Goal: Information Seeking & Learning: Understand process/instructions

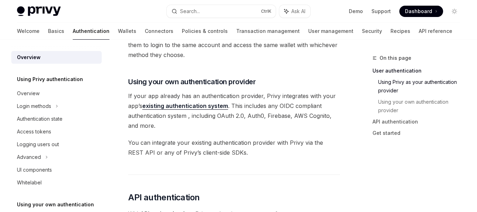
scroll to position [344, 0]
click at [419, 33] on link "API reference" at bounding box center [436, 31] width 34 height 17
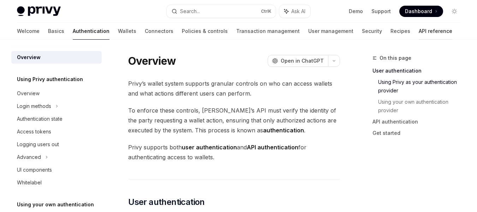
type textarea "*"
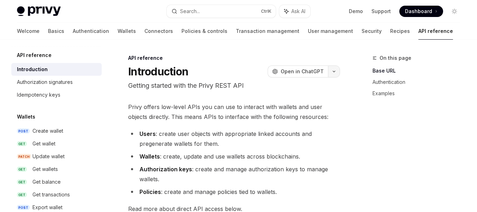
click at [333, 72] on icon "button" at bounding box center [334, 71] width 8 height 3
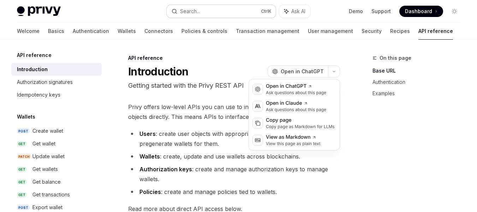
click at [213, 10] on button "Search... Ctrl K" at bounding box center [222, 11] width 110 height 13
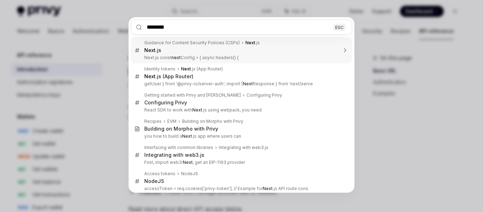
type input "*******"
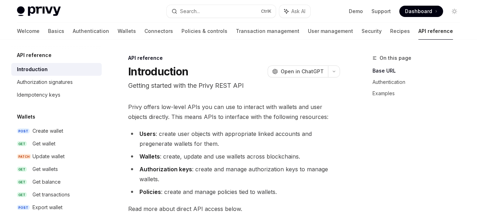
type textarea "*"
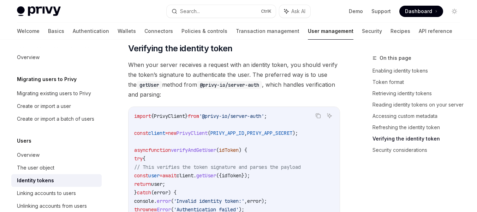
scroll to position [1918, 0]
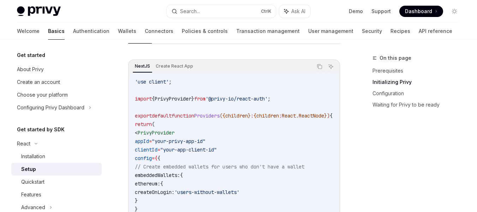
scroll to position [236, 0]
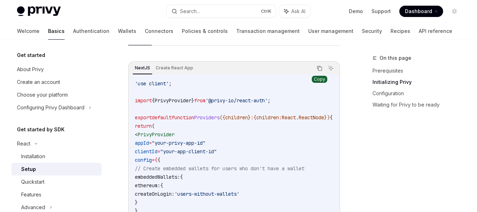
click at [319, 70] on icon "Copy the contents from the code block" at bounding box center [321, 69] width 4 height 4
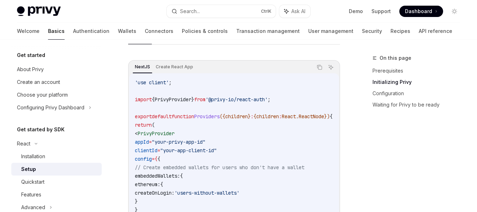
click at [305, 164] on span "// Create embedded wallets for users who don't have a wallet" at bounding box center [220, 167] width 170 height 6
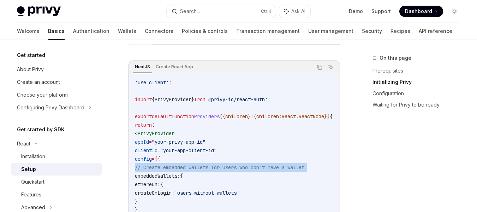
click at [305, 165] on span "// Create embedded wallets for users who don't have a wallet" at bounding box center [220, 167] width 170 height 6
click at [305, 166] on span "// Create embedded wallets for users who don't have a wallet" at bounding box center [220, 167] width 170 height 6
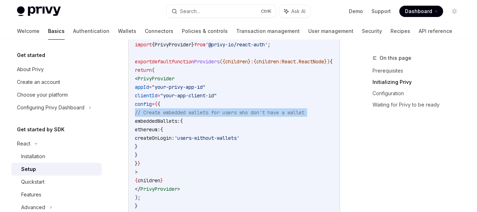
scroll to position [292, 0]
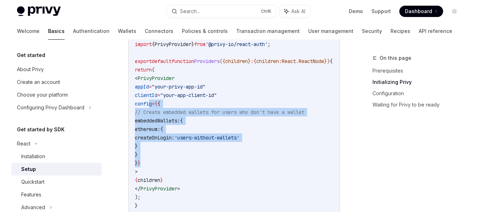
drag, startPoint x: 151, startPoint y: 106, endPoint x: 160, endPoint y: 163, distance: 57.9
click at [160, 163] on code "'use client' ; import { PrivyProvider } from '@privy-io/react-auth' ; export de…" at bounding box center [242, 116] width 215 height 187
copy code "config = { { // Create embedded wallets for users who don't have a wallet embed…"
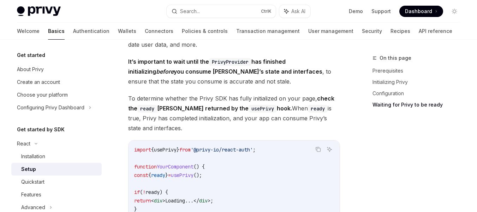
scroll to position [740, 0]
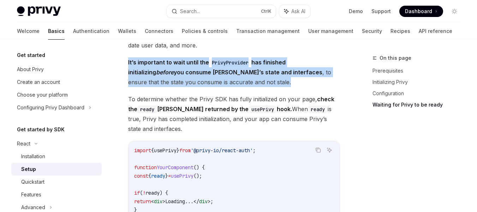
drag, startPoint x: 222, startPoint y: 84, endPoint x: 116, endPoint y: 59, distance: 109.4
copy span "It’s important to wait until the PrivyProvider has finished initializing before…"
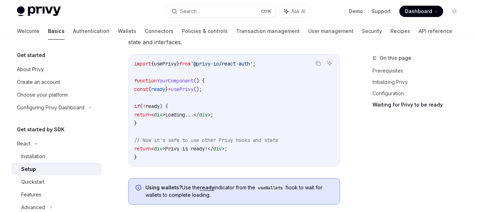
scroll to position [836, 0]
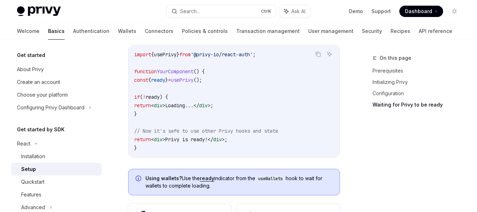
click at [145, 117] on code "import { usePrivy } from '@privy-io/react-auth' ; function YourComponent () { c…" at bounding box center [234, 101] width 200 height 102
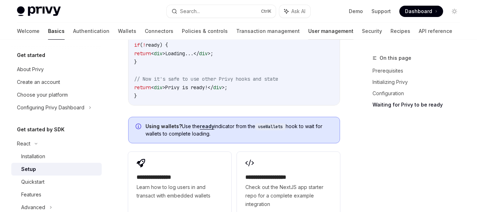
scroll to position [888, 0]
